Goal: Task Accomplishment & Management: Use online tool/utility

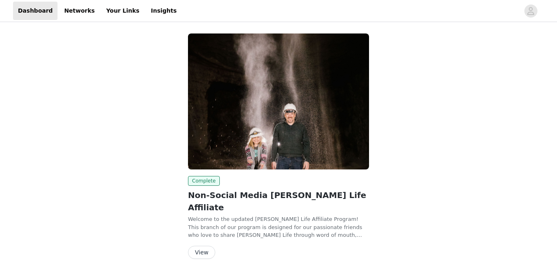
click at [195, 246] on button "View" at bounding box center [201, 252] width 27 height 13
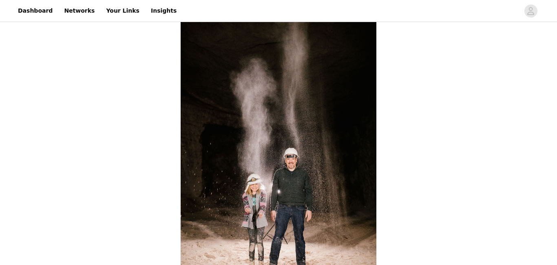
scroll to position [33, 0]
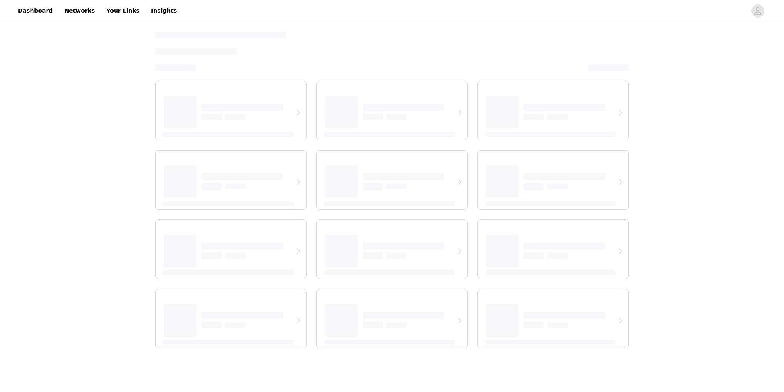
select select "12"
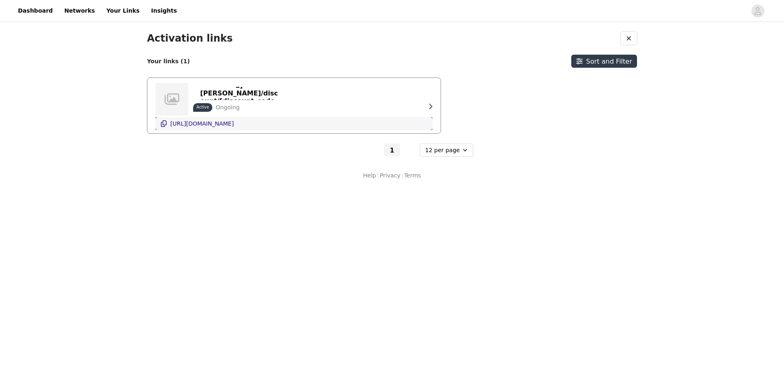
click at [218, 127] on p "[URL][DOMAIN_NAME]" at bounding box center [202, 123] width 64 height 7
